Goal: Task Accomplishment & Management: Manage account settings

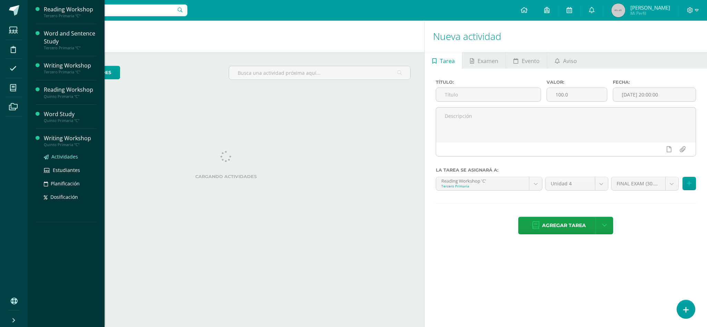
click at [62, 156] on span "Actividades" at bounding box center [64, 157] width 27 height 7
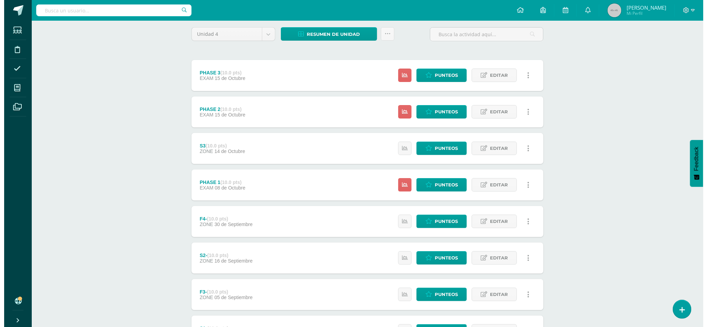
scroll to position [57, 0]
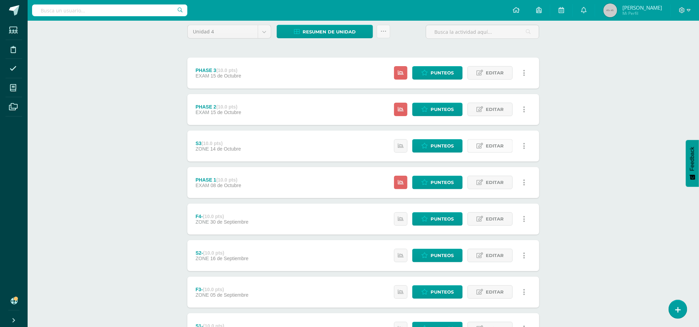
click at [508, 149] on link "Editar" at bounding box center [490, 145] width 45 height 13
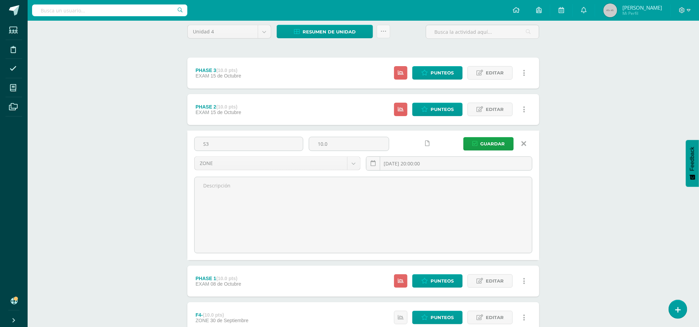
click at [522, 145] on icon at bounding box center [524, 144] width 5 height 8
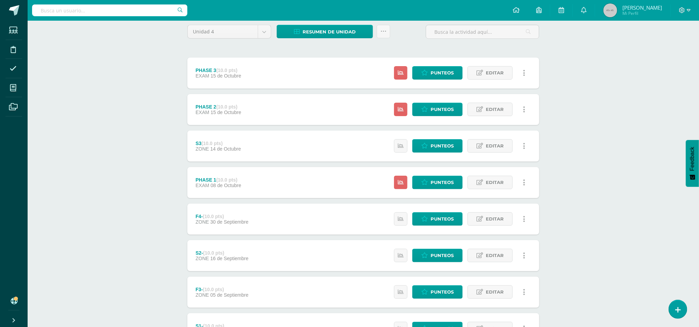
click at [524, 149] on icon at bounding box center [524, 147] width 2 height 8
click at [500, 177] on link "Eliminar" at bounding box center [511, 180] width 71 height 11
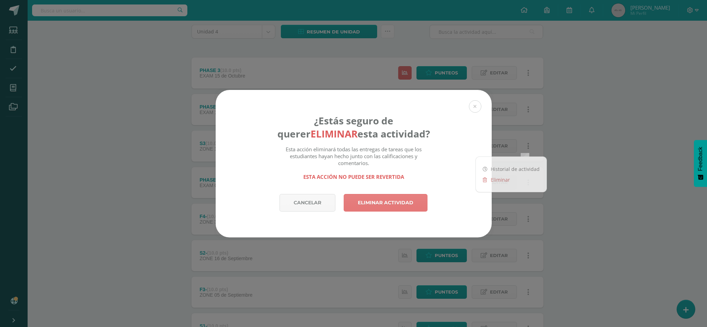
click at [375, 206] on link "Eliminar actividad" at bounding box center [386, 203] width 84 height 18
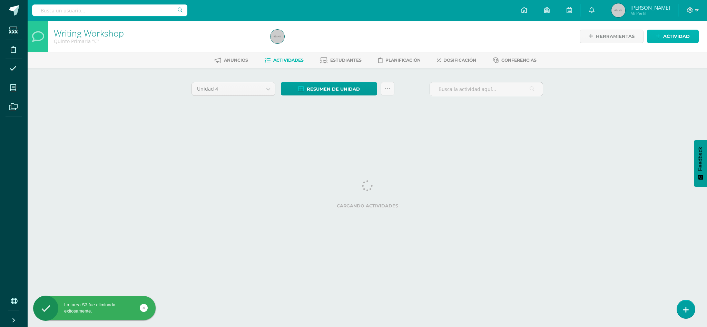
click at [666, 38] on span "Actividad" at bounding box center [676, 36] width 27 height 13
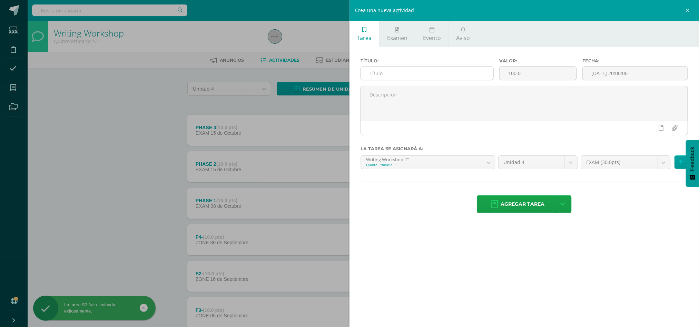
click at [483, 71] on input "text" at bounding box center [427, 73] width 133 height 13
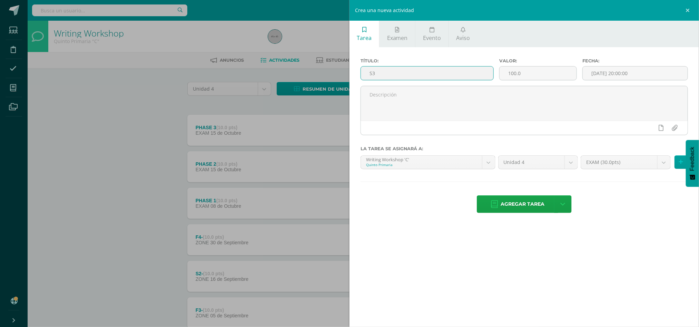
type input "S3"
click at [537, 64] on div "Valor: 100.0" at bounding box center [538, 72] width 83 height 28
click at [538, 68] on input "100.0" at bounding box center [538, 73] width 77 height 13
type input "10"
click at [667, 164] on body "La tarea S3 fue eliminada exitosamente. Estudiantes Disciplina Asistencia Mis c…" at bounding box center [349, 242] width 699 height 484
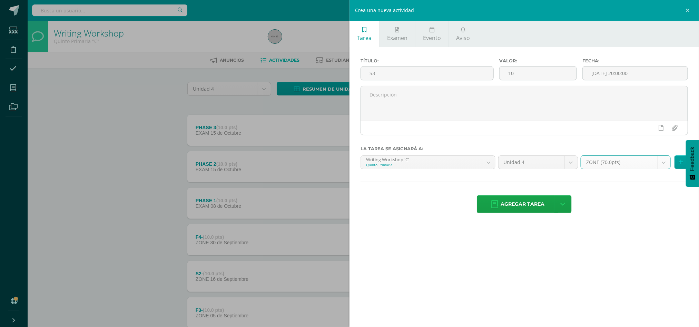
select select "47975"
click at [511, 199] on span "Agregar tarea" at bounding box center [523, 204] width 44 height 17
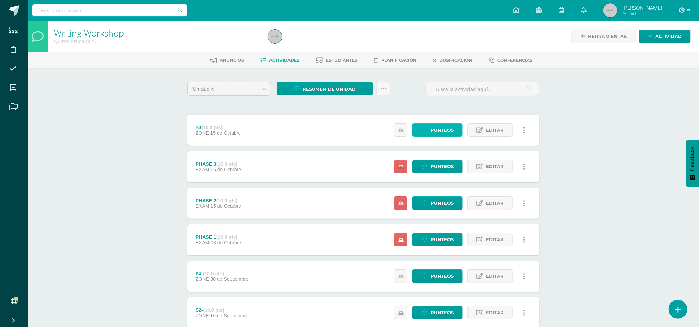
click at [453, 127] on span "Punteos" at bounding box center [442, 130] width 23 height 13
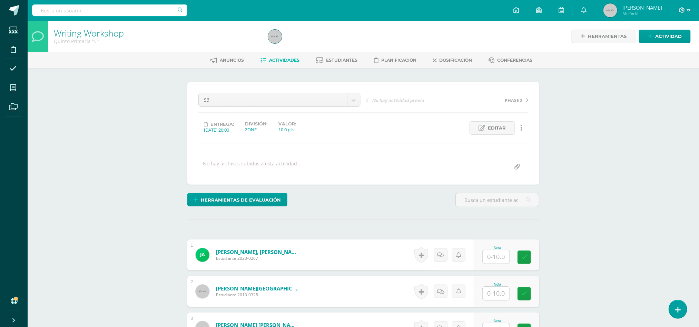
scroll to position [0, 0]
drag, startPoint x: 698, startPoint y: 135, endPoint x: 706, endPoint y: 166, distance: 32.5
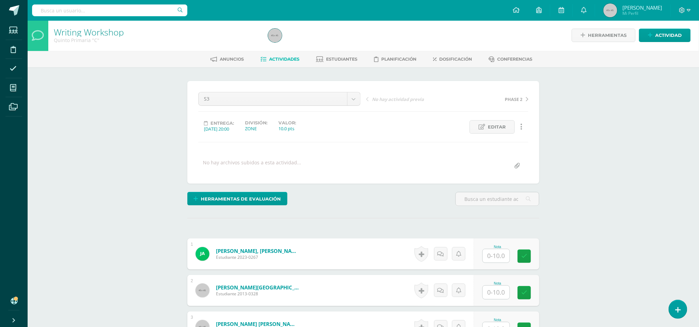
scroll to position [1, 0]
click at [502, 255] on input "text" at bounding box center [496, 255] width 27 height 13
type input "5"
click at [498, 293] on input "text" at bounding box center [501, 293] width 28 height 14
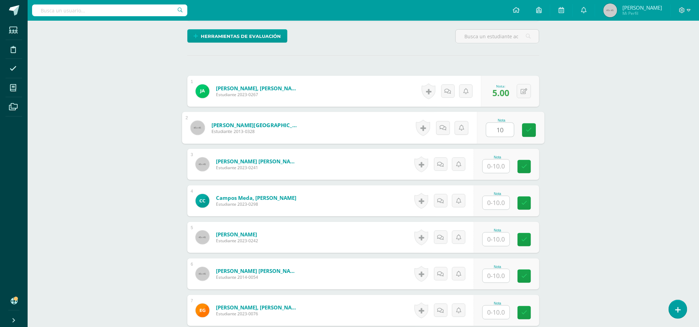
scroll to position [170, 0]
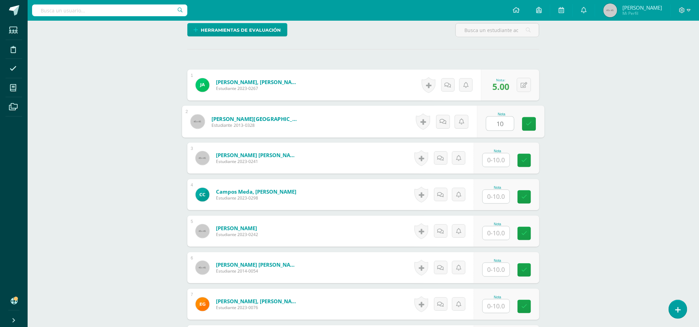
type input "10"
click at [505, 158] on input "text" at bounding box center [496, 160] width 27 height 13
type input "10"
click at [528, 167] on link at bounding box center [529, 161] width 14 height 14
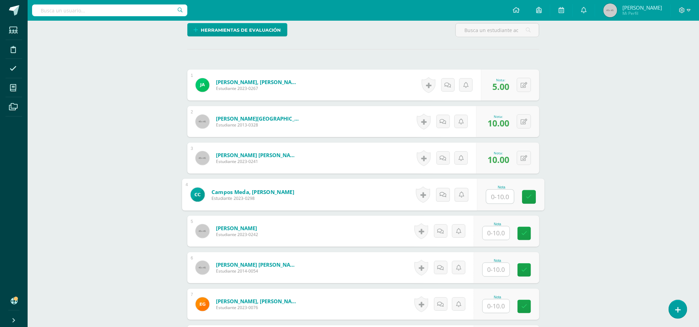
click at [488, 194] on input "text" at bounding box center [501, 197] width 28 height 14
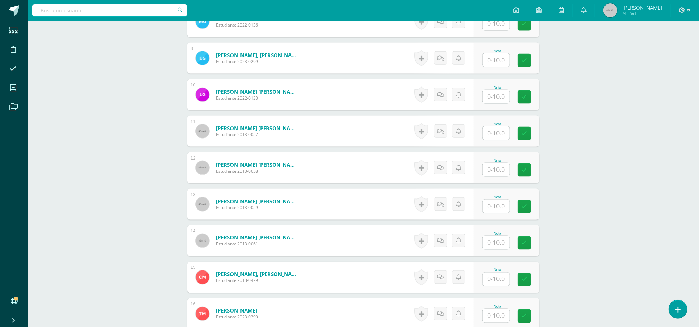
scroll to position [488, 0]
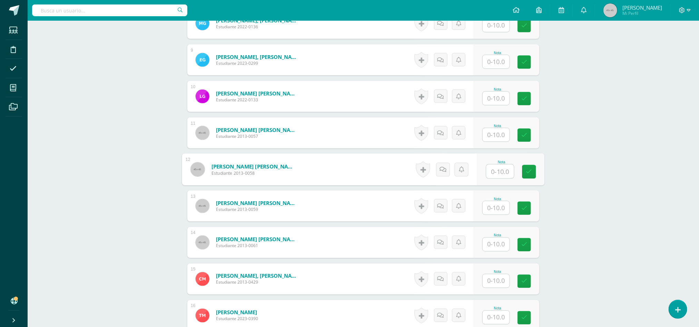
click at [494, 177] on input "text" at bounding box center [501, 172] width 28 height 14
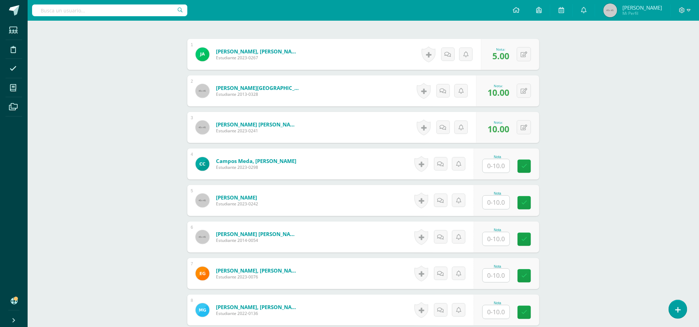
scroll to position [224, 0]
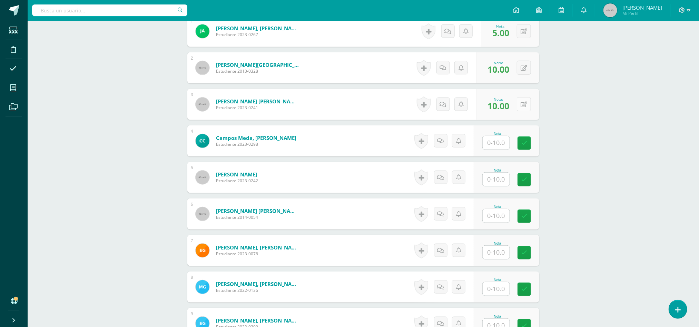
type input "10"
click at [517, 108] on div "0 Logros Logros obtenidos Aún no hay logros agregados Nota: 10.00" at bounding box center [512, 105] width 65 height 32
click at [530, 107] on icon at bounding box center [529, 104] width 7 height 6
type input "7"
click at [511, 110] on icon at bounding box center [510, 107] width 6 height 6
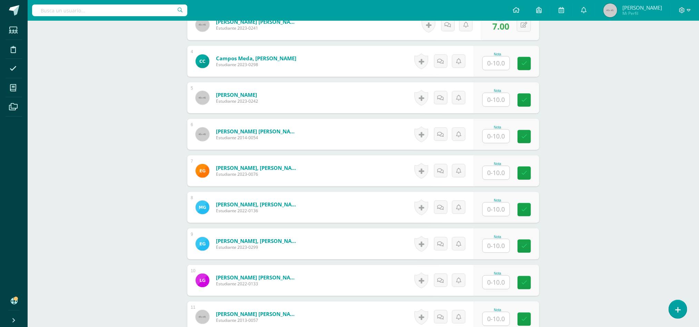
scroll to position [307, 0]
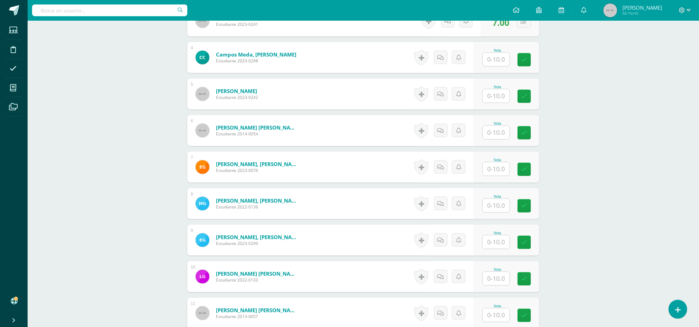
click at [501, 169] on input "text" at bounding box center [496, 169] width 27 height 13
type input "10"
click at [529, 175] on link at bounding box center [529, 170] width 14 height 14
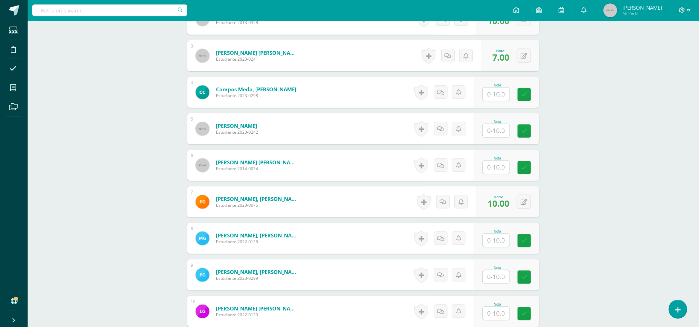
scroll to position [267, 0]
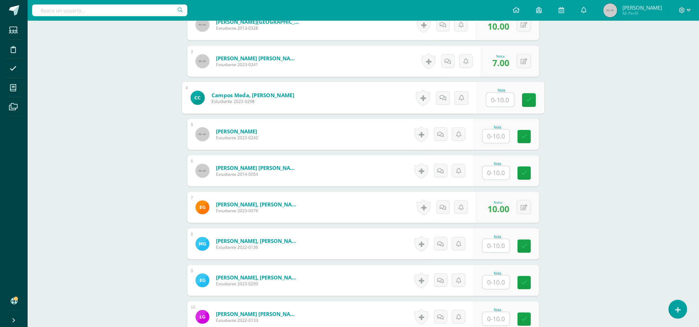
click at [499, 104] on input "text" at bounding box center [501, 100] width 28 height 14
type input "7"
type input "8"
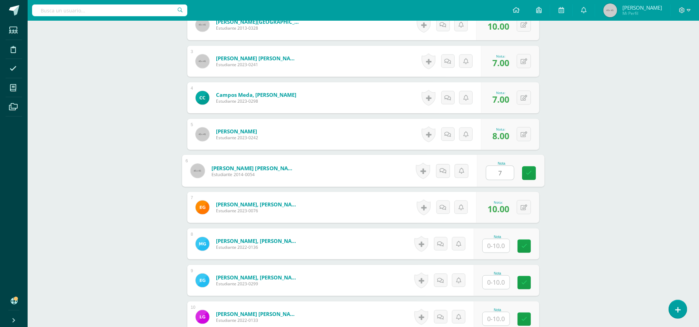
type input "7"
click at [494, 248] on input "text" at bounding box center [496, 245] width 27 height 13
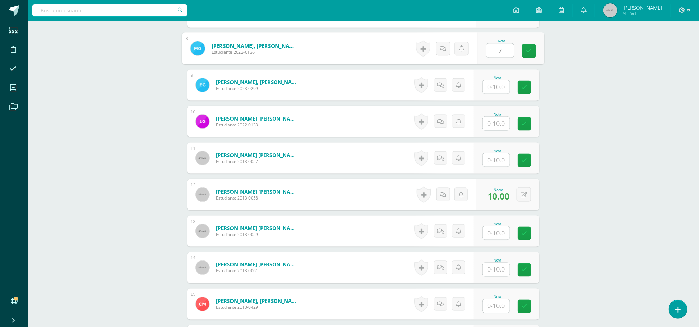
scroll to position [472, 0]
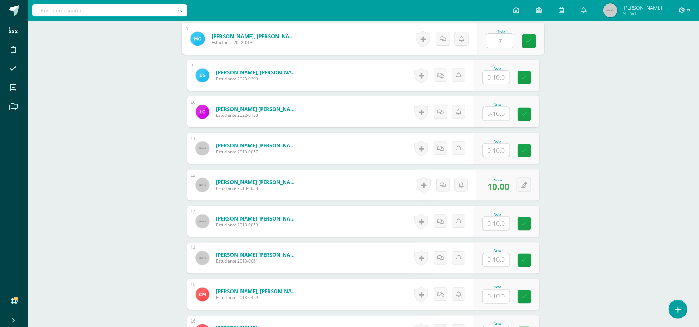
type input "7"
click at [494, 77] on input "text" at bounding box center [496, 77] width 27 height 13
type input "8"
type input "9"
click at [490, 121] on div at bounding box center [496, 114] width 28 height 14
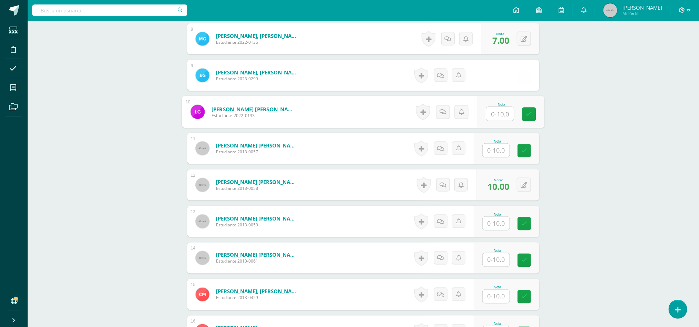
click at [492, 117] on input "text" at bounding box center [501, 114] width 28 height 14
click at [492, 117] on input "1" at bounding box center [501, 114] width 28 height 14
click at [492, 117] on input "10" at bounding box center [501, 114] width 28 height 14
type input "10"
click at [501, 157] on input "text" at bounding box center [496, 150] width 27 height 13
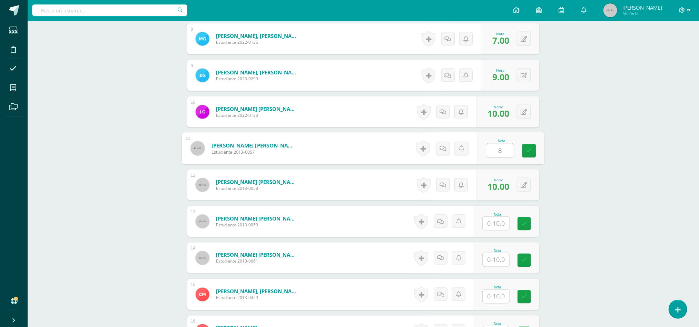
type input "8"
click at [487, 229] on input "text" at bounding box center [496, 223] width 27 height 13
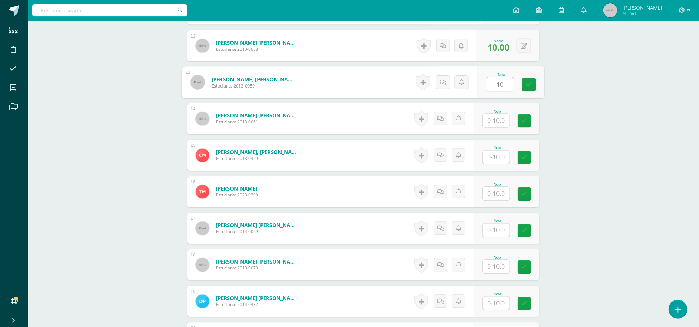
scroll to position [614, 0]
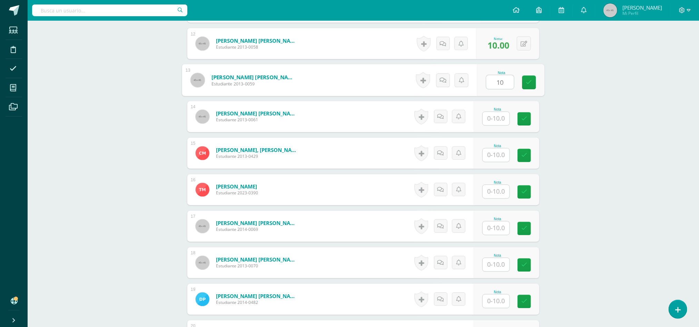
type input "10"
click at [499, 121] on input "text" at bounding box center [501, 119] width 28 height 14
type input "9"
click at [504, 155] on input "text" at bounding box center [501, 156] width 28 height 14
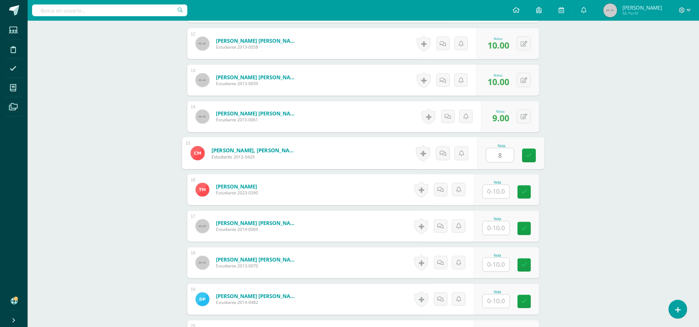
type input "8"
click at [503, 194] on input "text" at bounding box center [501, 192] width 28 height 14
type input "8"
click at [504, 231] on input "text" at bounding box center [496, 228] width 27 height 13
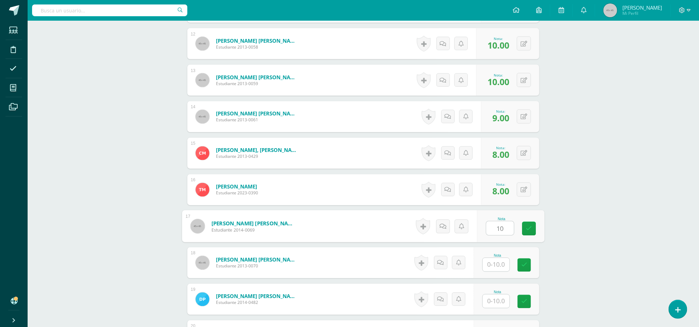
type input "10"
click at [498, 266] on input "text" at bounding box center [501, 265] width 28 height 14
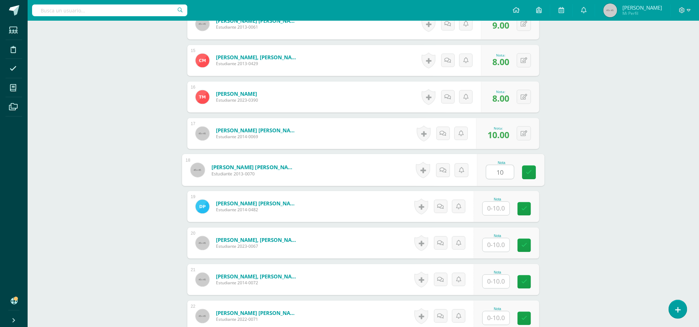
scroll to position [773, 0]
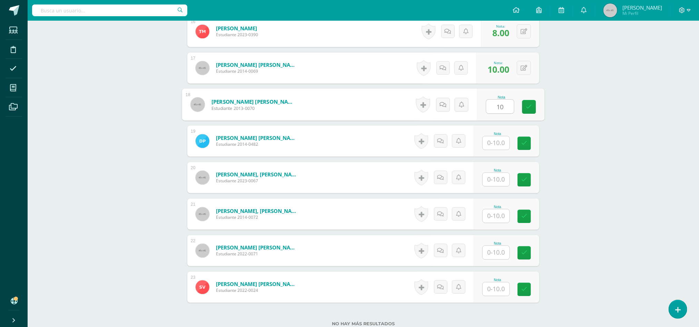
type input "10"
click at [496, 142] on input "text" at bounding box center [496, 142] width 27 height 13
type input "7"
click at [504, 186] on input "text" at bounding box center [496, 179] width 27 height 13
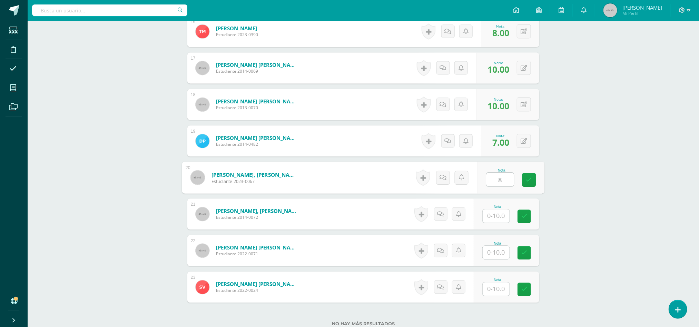
type input "8"
click at [495, 222] on input "text" at bounding box center [496, 215] width 27 height 13
type input "10"
click at [504, 256] on input "text" at bounding box center [501, 253] width 28 height 14
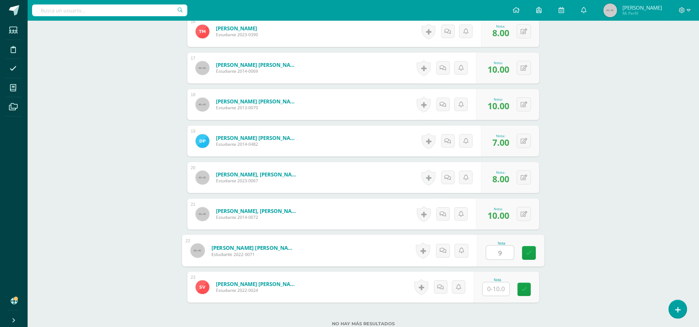
type input "9"
click at [492, 292] on input "text" at bounding box center [496, 289] width 27 height 13
type input "8"
type input "9"
click at [529, 293] on icon at bounding box center [529, 290] width 6 height 6
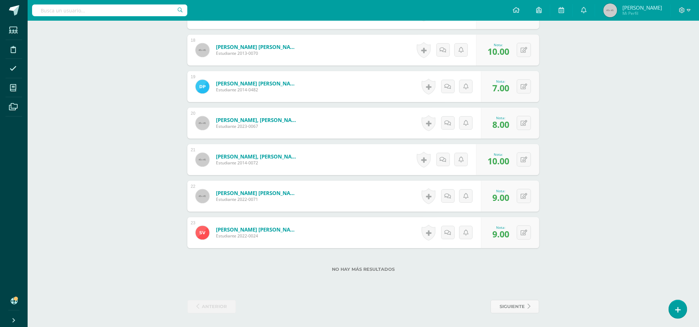
scroll to position [830, 0]
click at [521, 307] on span "siguiente" at bounding box center [512, 307] width 25 height 13
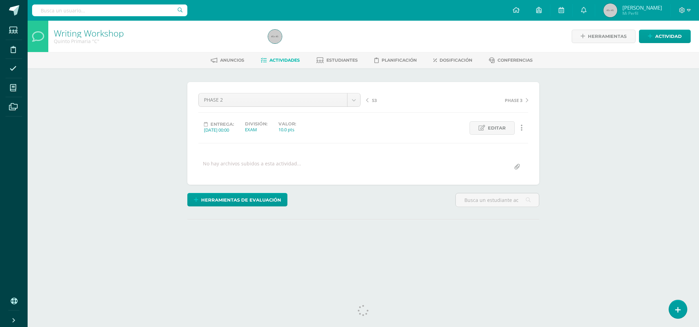
click at [146, 150] on div "Writing Workshop Quinto Primaria "C" Herramientas Detalle de asistencias Activi…" at bounding box center [364, 147] width 672 height 253
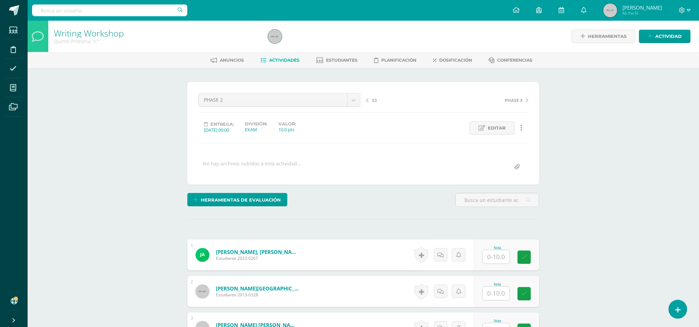
scroll to position [0, 0]
